Goal: Navigation & Orientation: Find specific page/section

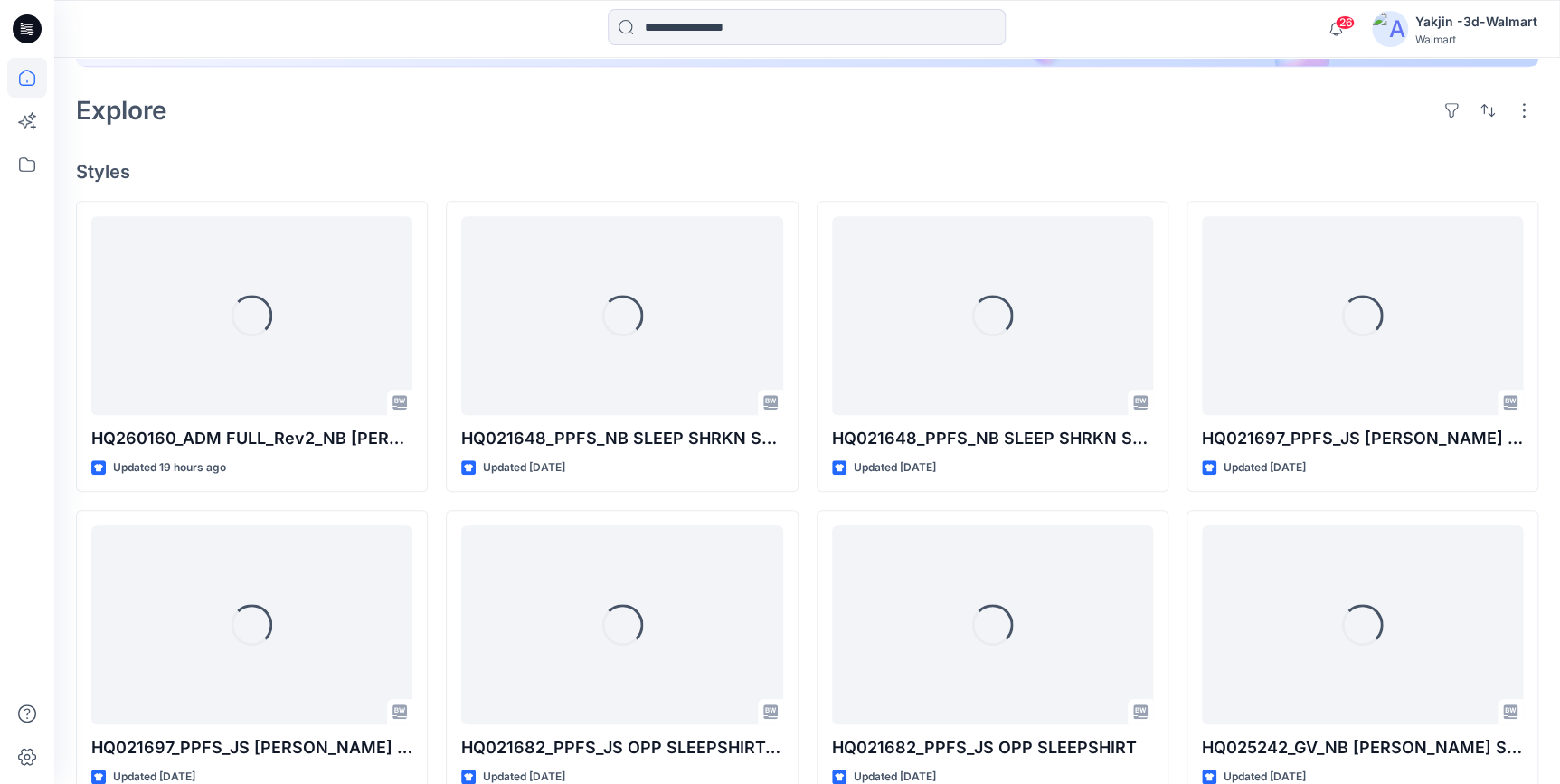
scroll to position [411, 0]
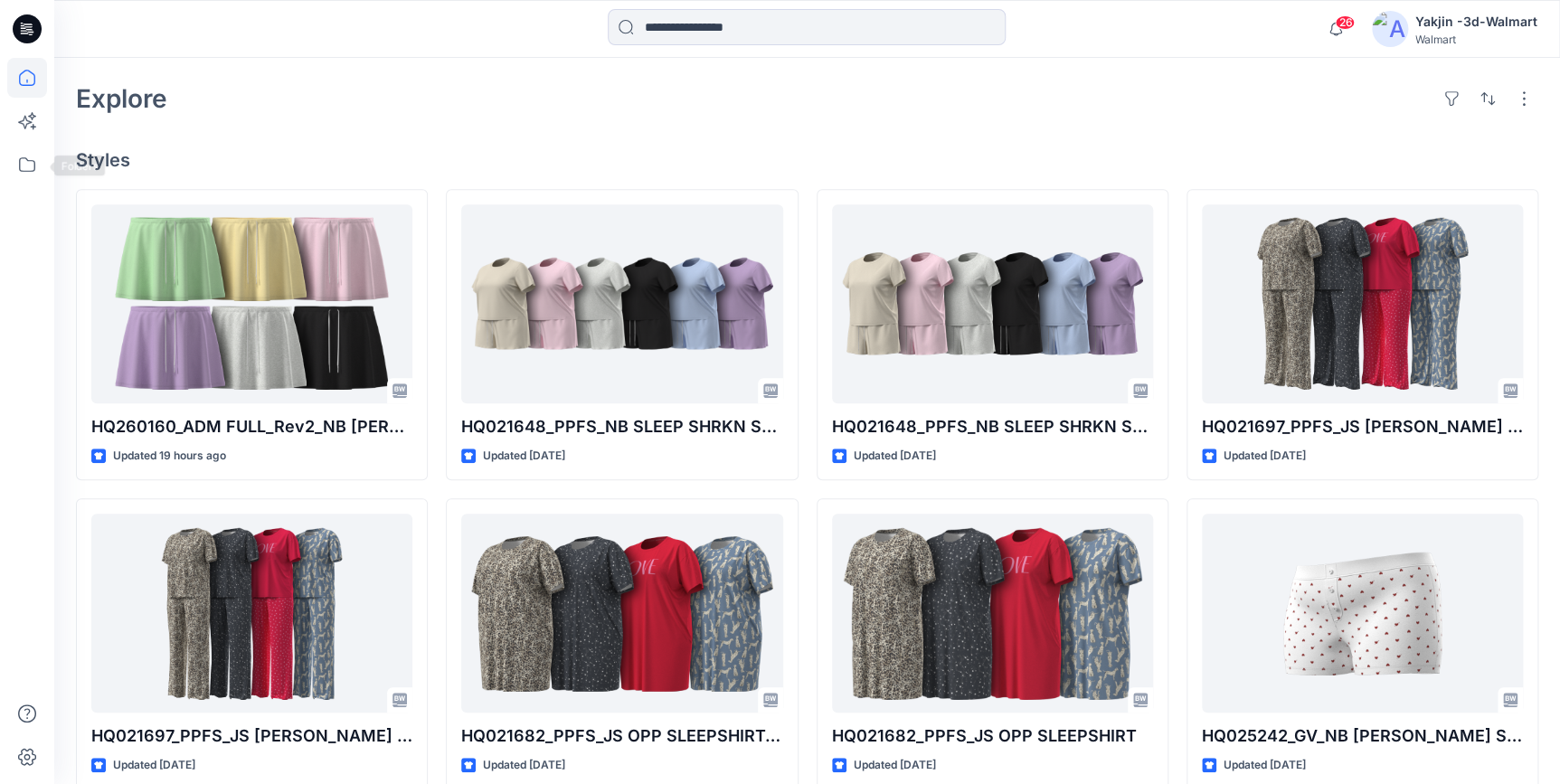
drag, startPoint x: 26, startPoint y: 170, endPoint x: 0, endPoint y: 155, distance: 30.0
click at [26, 170] on icon at bounding box center [27, 164] width 40 height 40
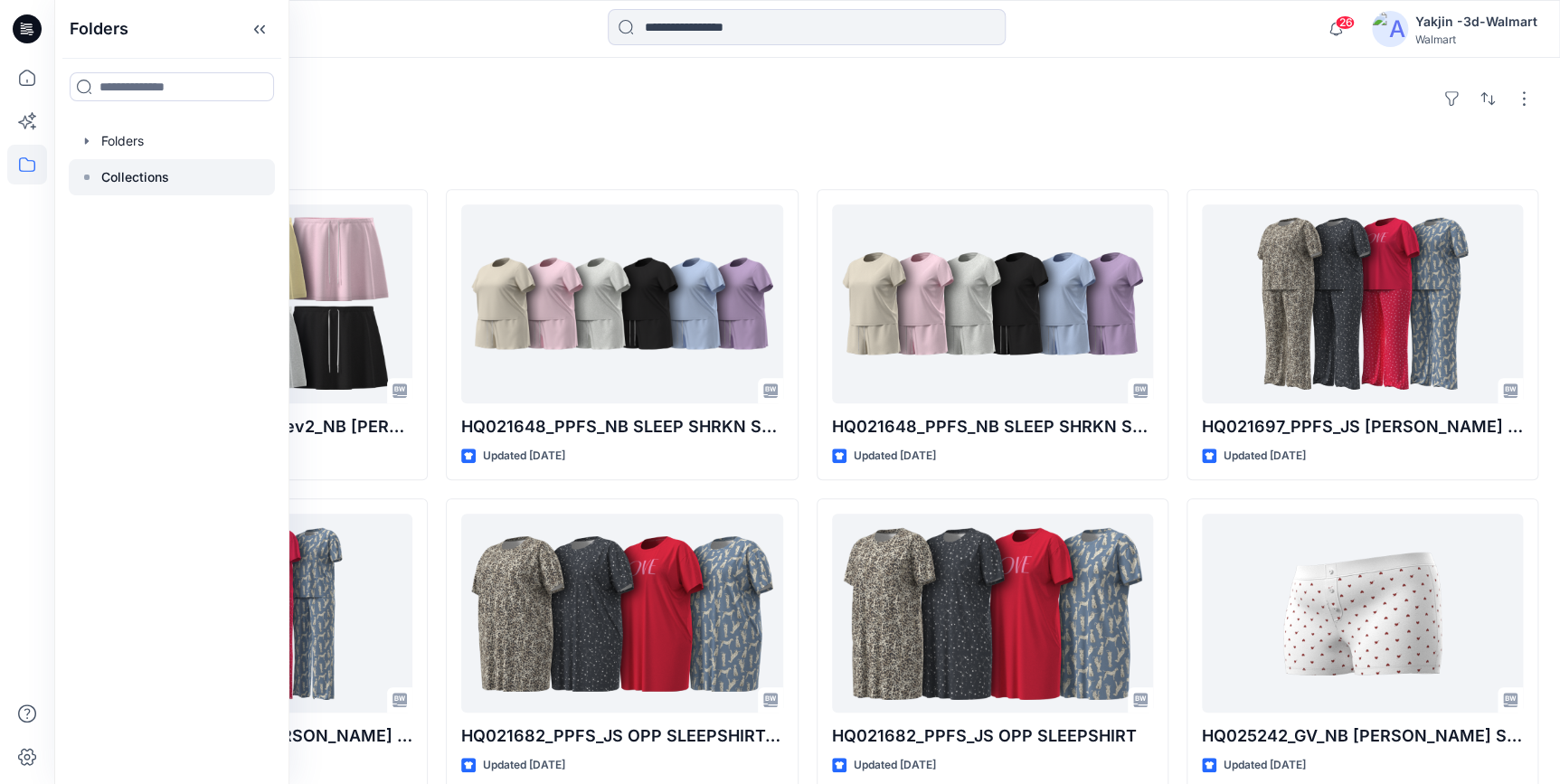
click at [136, 179] on p "Collections" at bounding box center [134, 177] width 68 height 21
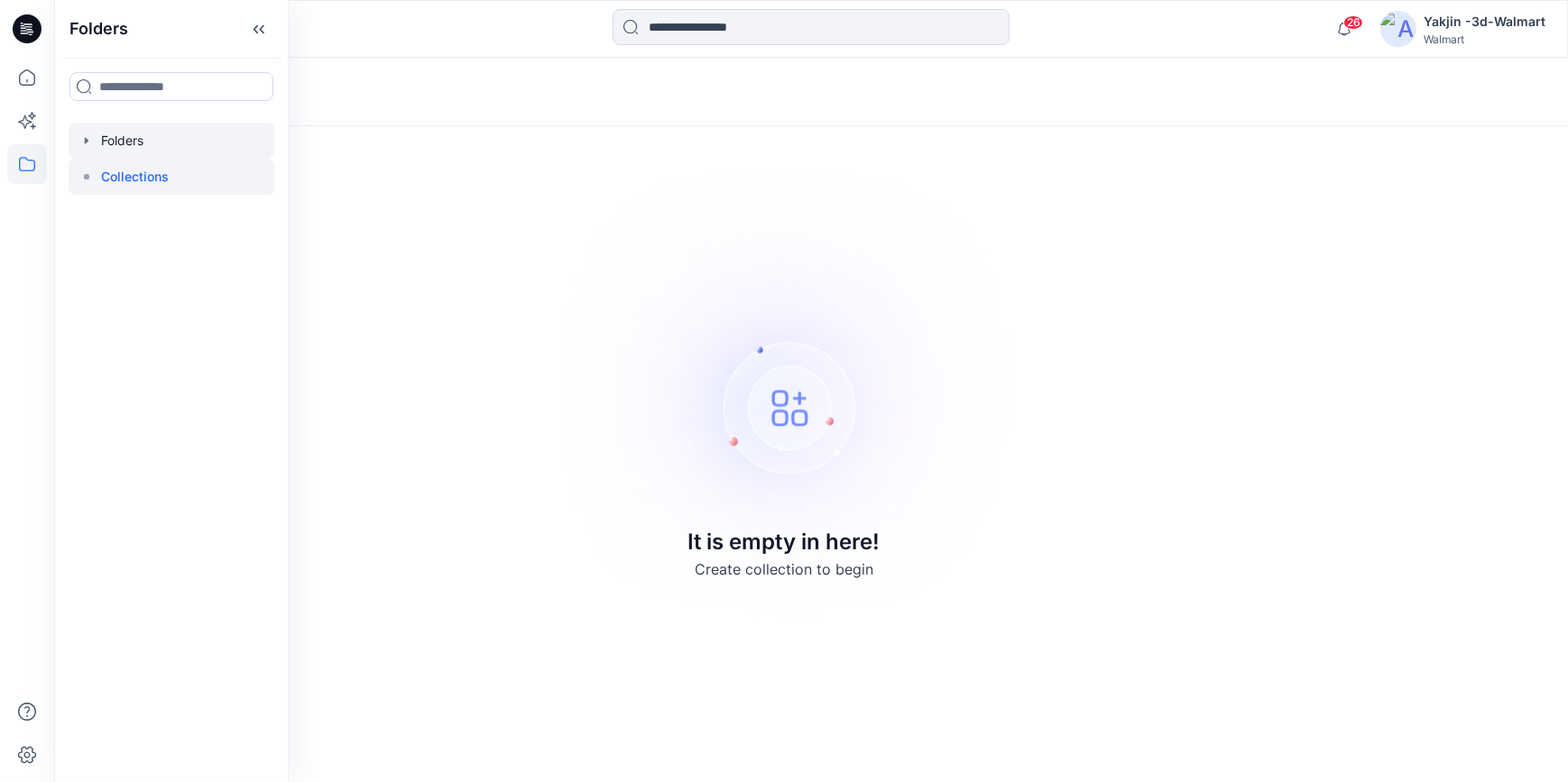
click at [135, 150] on div at bounding box center [171, 141] width 205 height 36
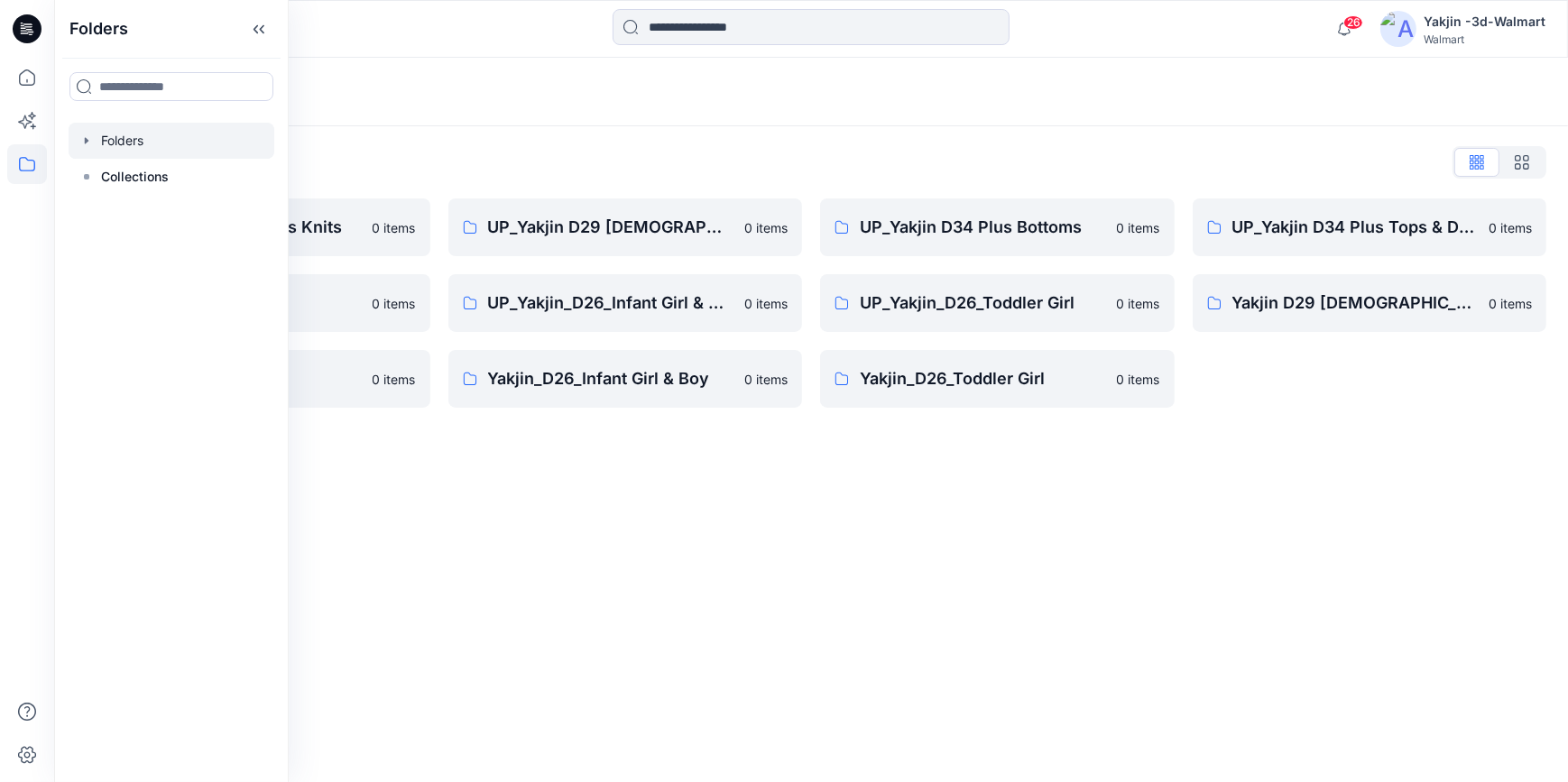
click at [130, 140] on div at bounding box center [171, 141] width 205 height 36
click at [523, 234] on p "UP_Yakjin D29 [DEMOGRAPHIC_DATA] Sleep" at bounding box center [611, 226] width 246 height 25
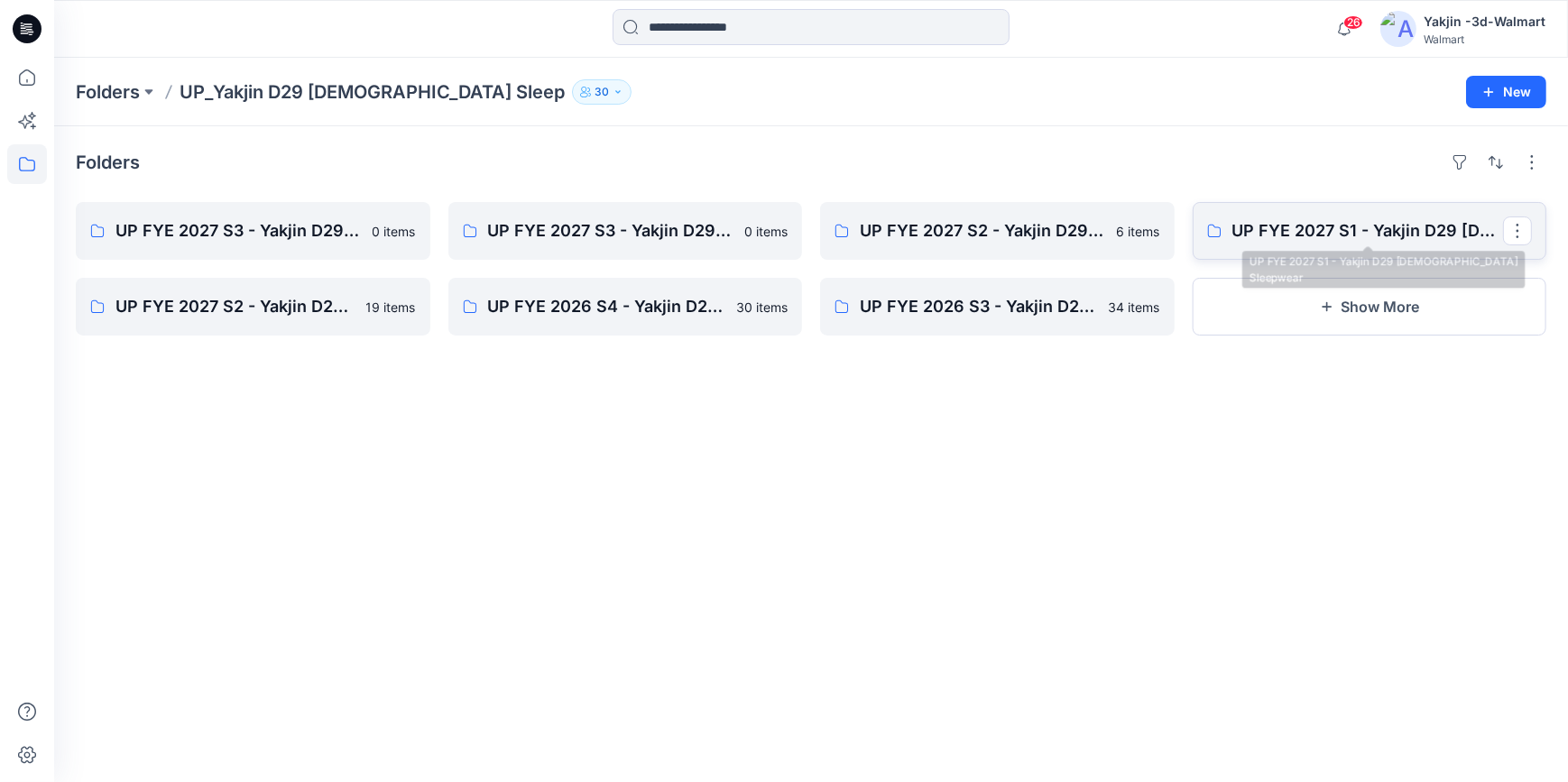
click at [1415, 236] on p "UP FYE 2027 S1 - Yakjin D29 [DEMOGRAPHIC_DATA] Sleepwear" at bounding box center [1368, 230] width 272 height 25
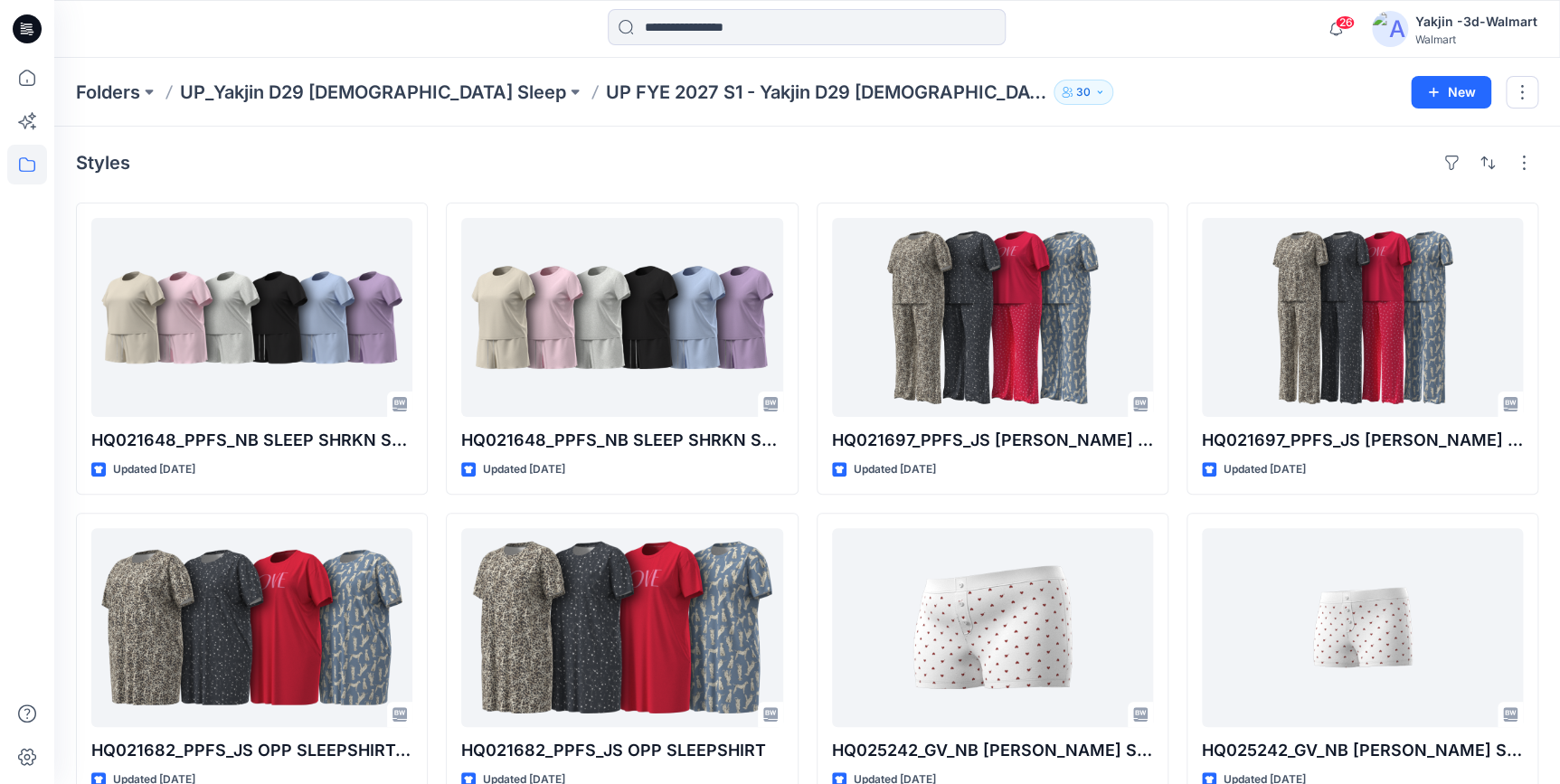
click at [582, 168] on div "Styles" at bounding box center [807, 162] width 1463 height 29
click at [450, 171] on div "Styles" at bounding box center [807, 162] width 1463 height 29
